Goal: Task Accomplishment & Management: Use online tool/utility

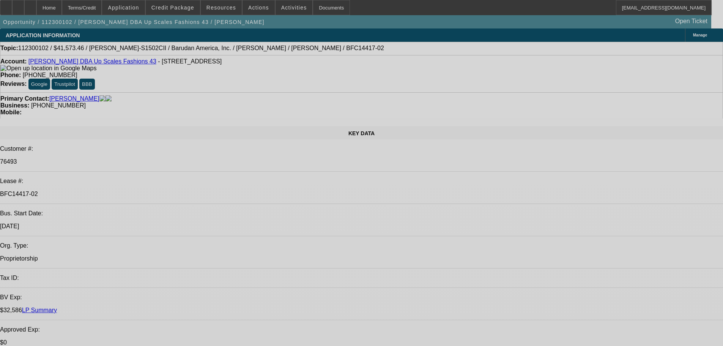
select select "0"
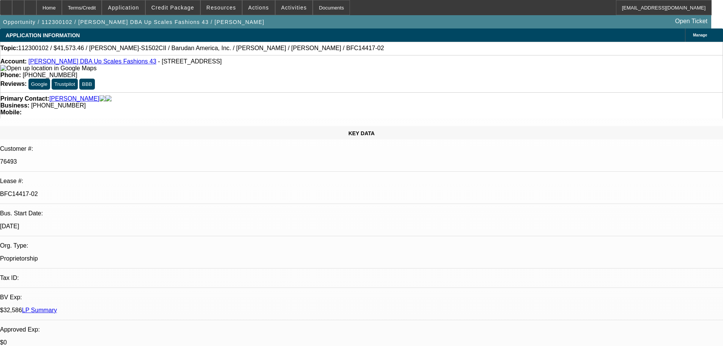
select select "2"
select select "0.1"
select select "4"
select select "0"
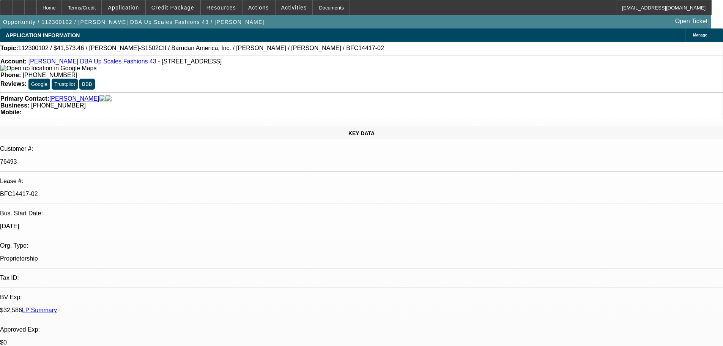
select select "2"
select select "0.1"
select select "4"
select select "0"
select select "2"
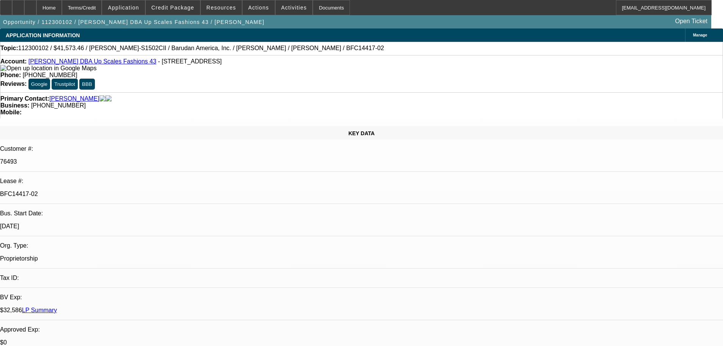
select select "2"
select select "0"
select select "2"
select select "0"
select select "2"
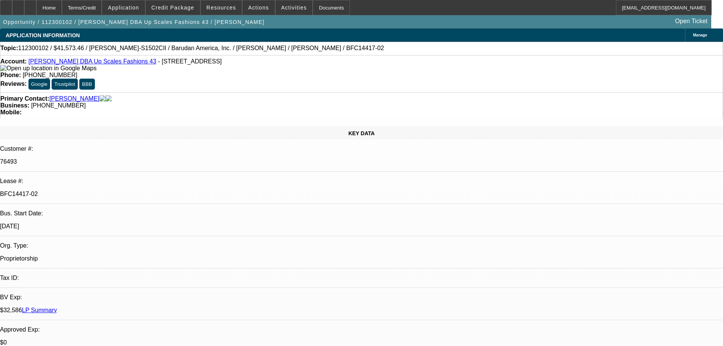
select select "2"
select select "0.1"
select select "4"
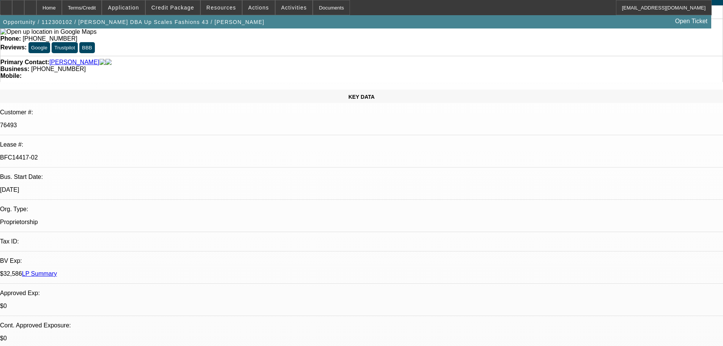
scroll to position [76, 0]
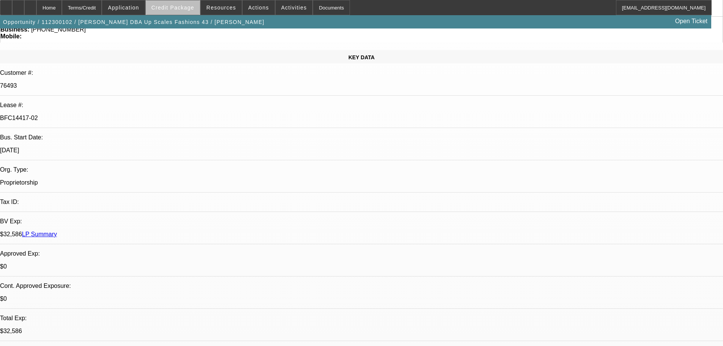
click at [186, 12] on span at bounding box center [173, 7] width 54 height 18
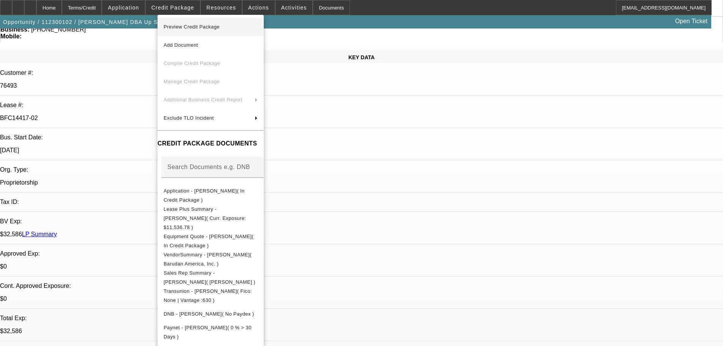
click at [181, 26] on span "Preview Credit Package" at bounding box center [191, 27] width 56 height 6
